Goal: Check status: Check status

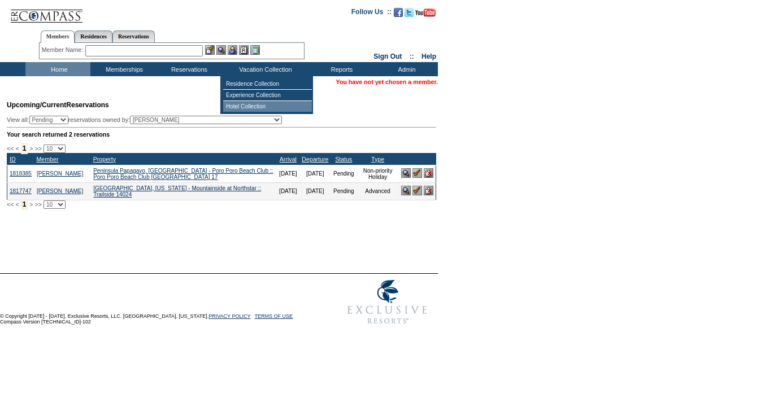
click at [246, 111] on td "Hotel Collection" at bounding box center [267, 106] width 89 height 11
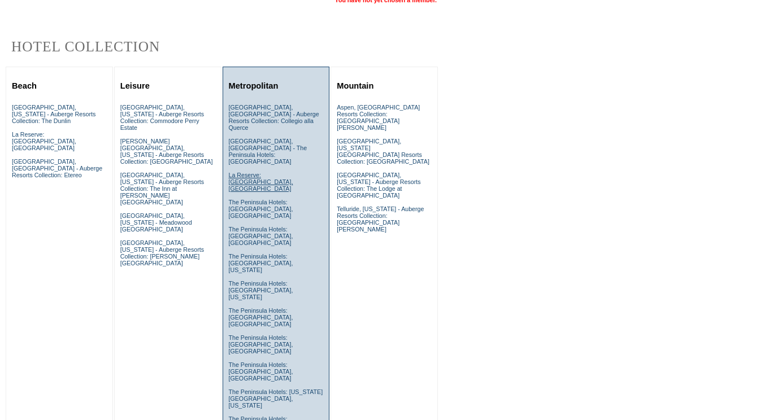
scroll to position [116, 0]
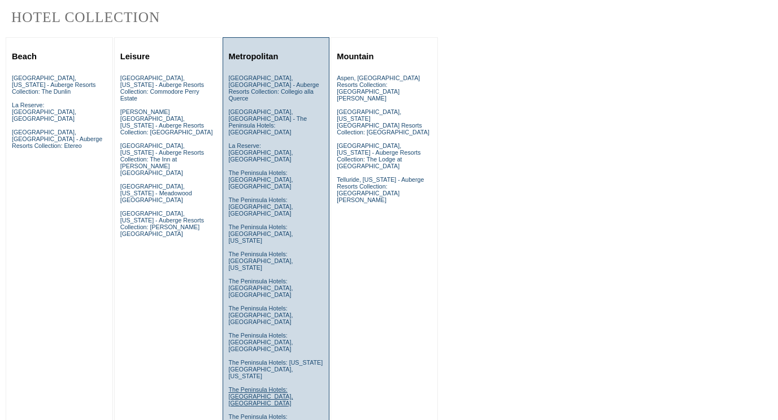
click at [246, 386] on link "The Peninsula Hotels: [GEOGRAPHIC_DATA], [GEOGRAPHIC_DATA]" at bounding box center [261, 396] width 64 height 20
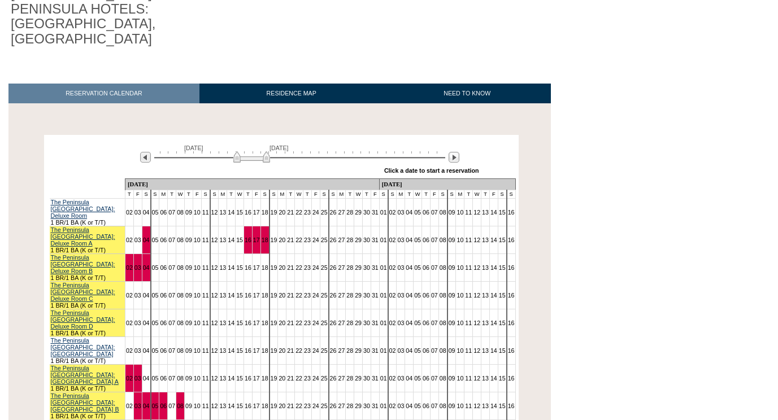
scroll to position [138, 0]
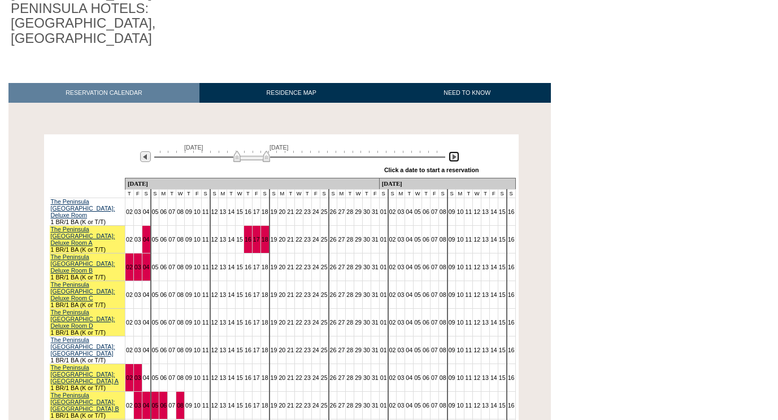
click at [458, 151] on img at bounding box center [454, 156] width 11 height 11
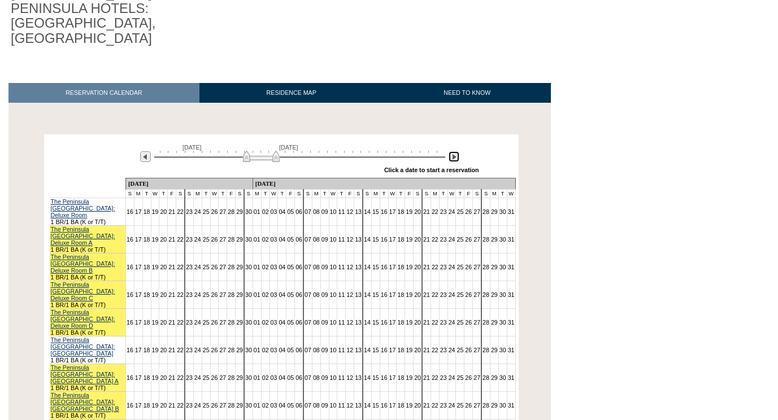
click at [458, 151] on img at bounding box center [454, 156] width 11 height 11
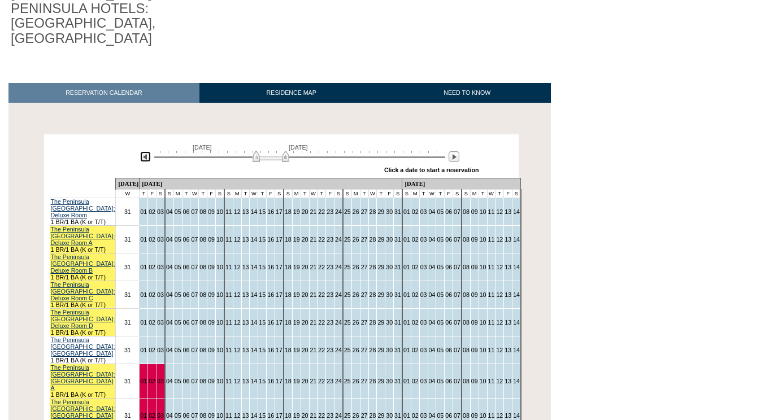
click at [147, 151] on img at bounding box center [145, 156] width 11 height 11
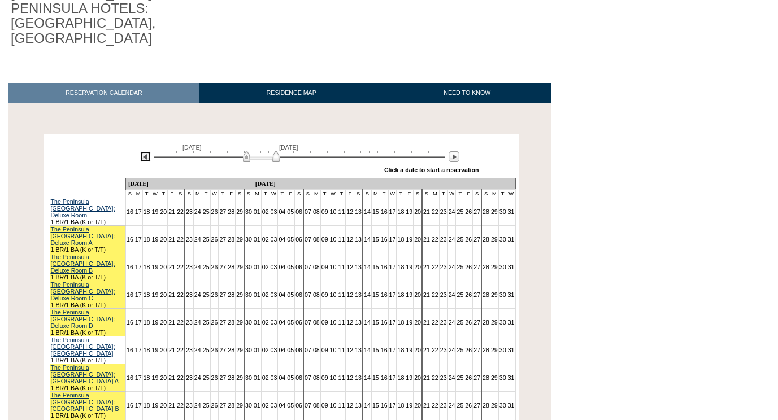
click at [147, 151] on img at bounding box center [145, 156] width 11 height 11
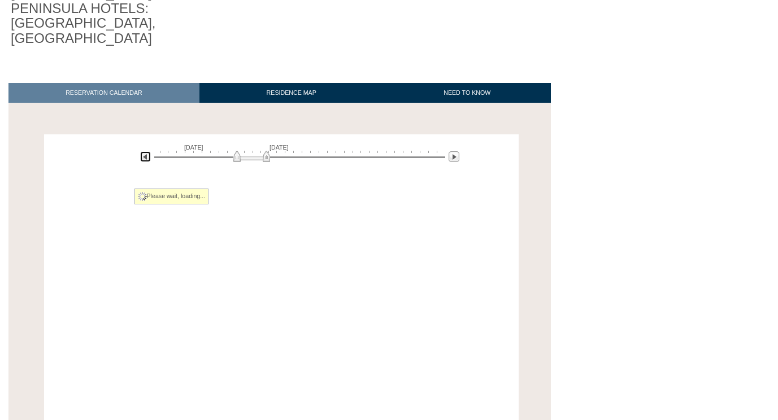
click at [147, 151] on img at bounding box center [145, 156] width 11 height 11
